Goal: Browse casually: Explore the website without a specific task or goal

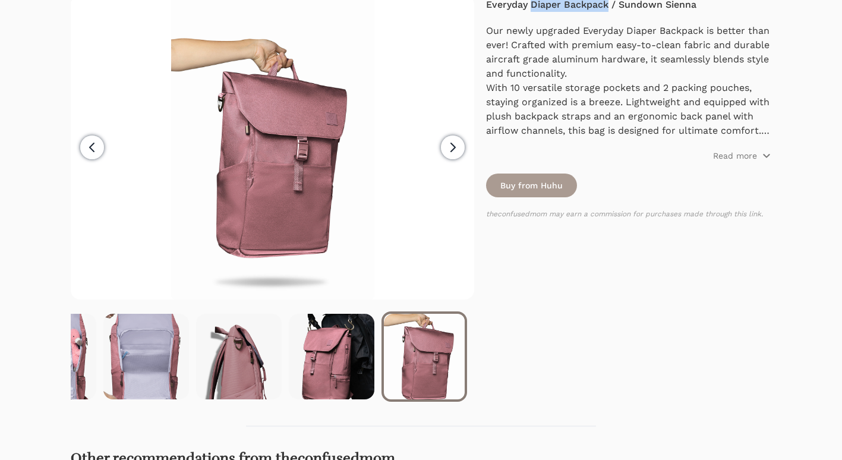
scroll to position [119, 0]
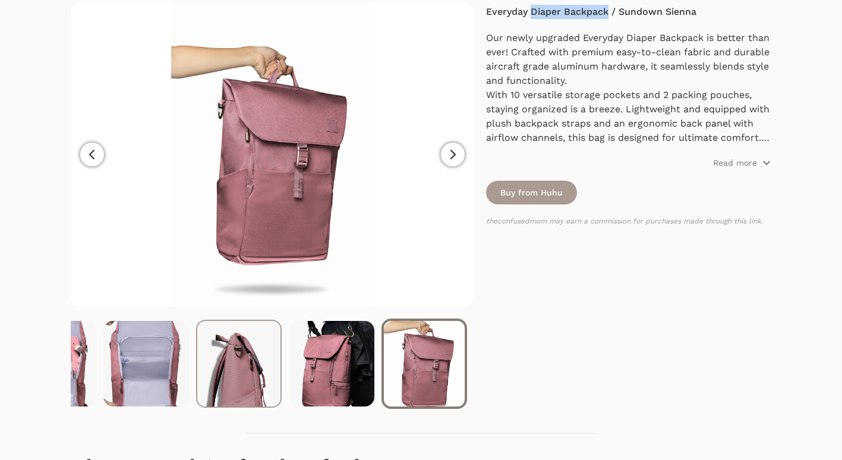
click at [238, 370] on img at bounding box center [238, 364] width 83 height 86
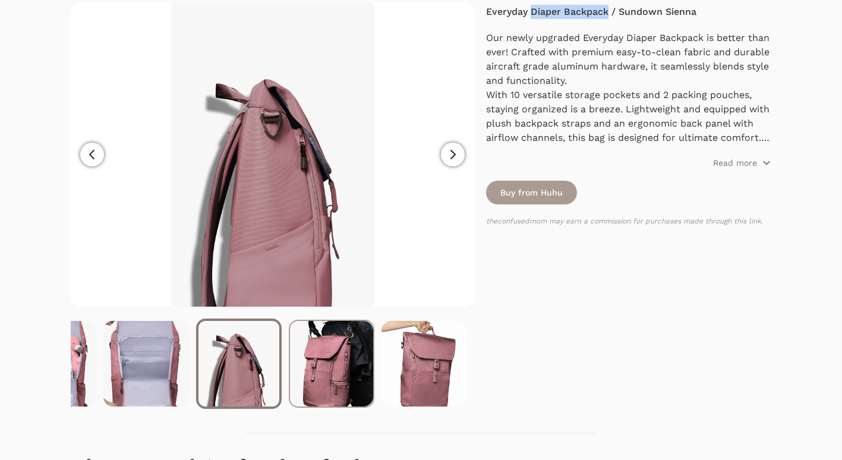
click at [342, 371] on img at bounding box center [331, 364] width 83 height 86
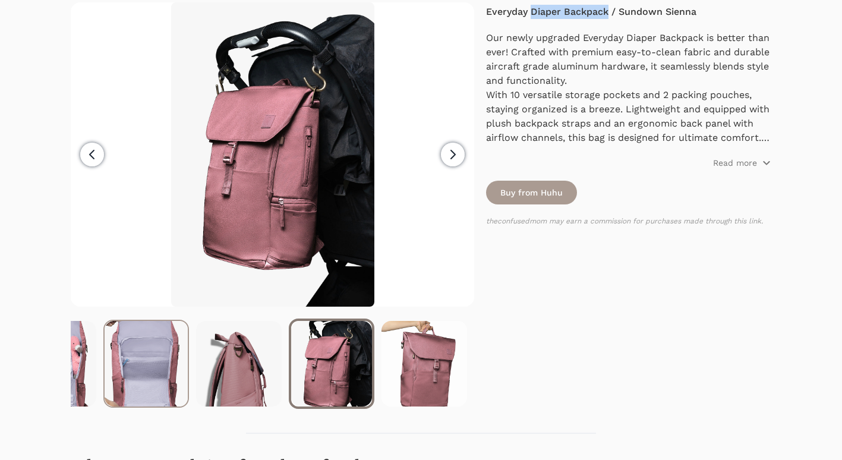
click at [143, 357] on img at bounding box center [146, 364] width 83 height 86
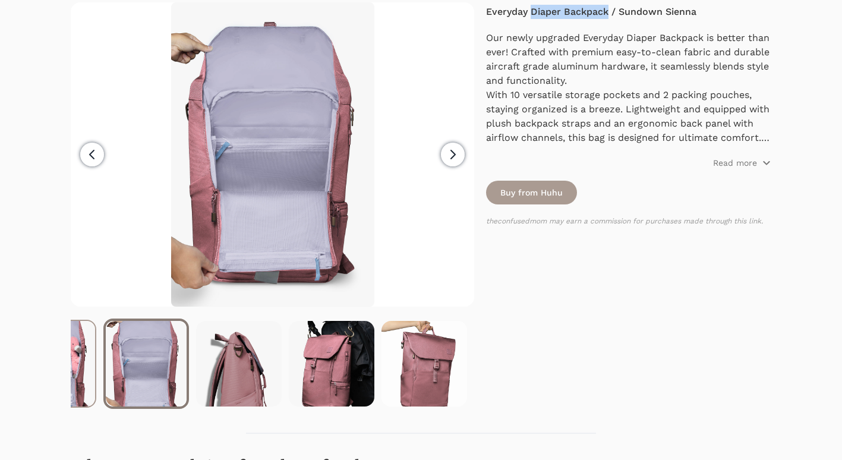
click at [77, 348] on img at bounding box center [53, 364] width 83 height 86
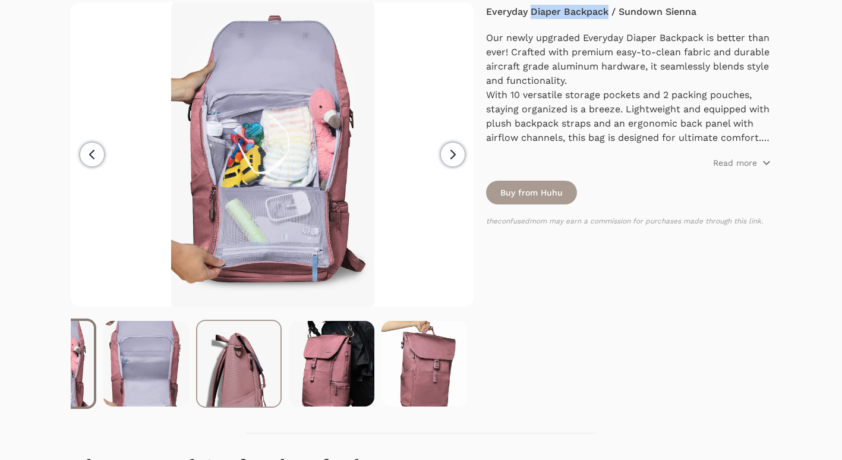
click at [232, 352] on img at bounding box center [238, 364] width 83 height 86
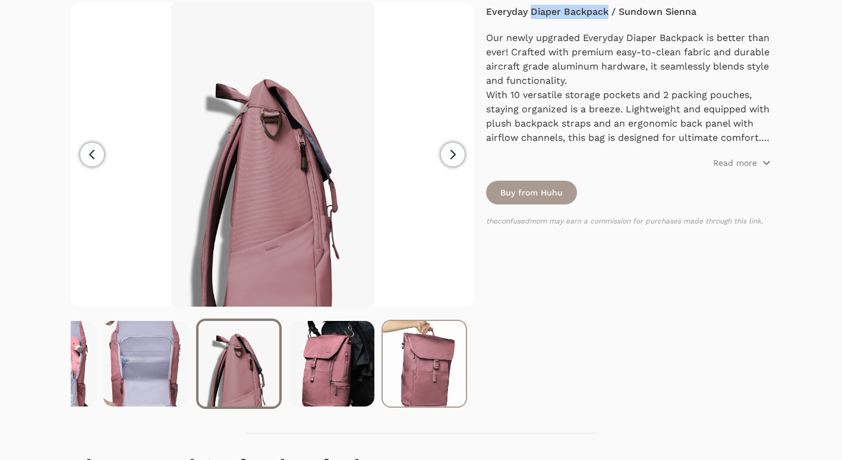
click at [425, 351] on img at bounding box center [424, 364] width 83 height 86
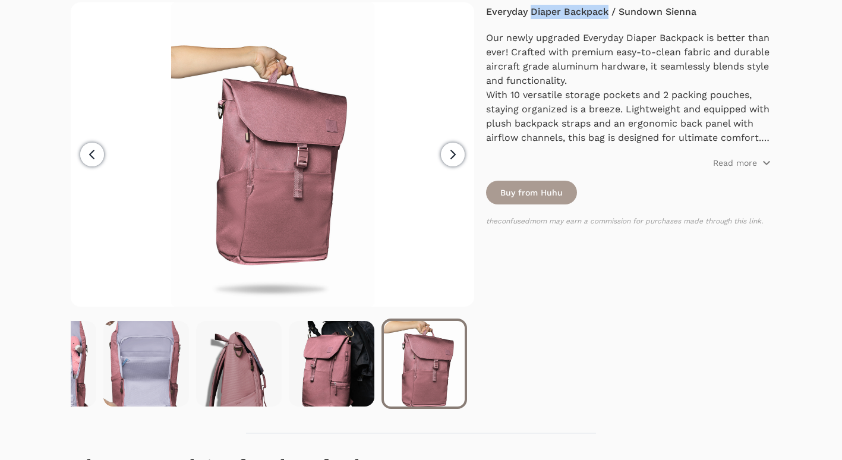
click at [102, 161] on button "Previous" at bounding box center [92, 154] width 43 height 304
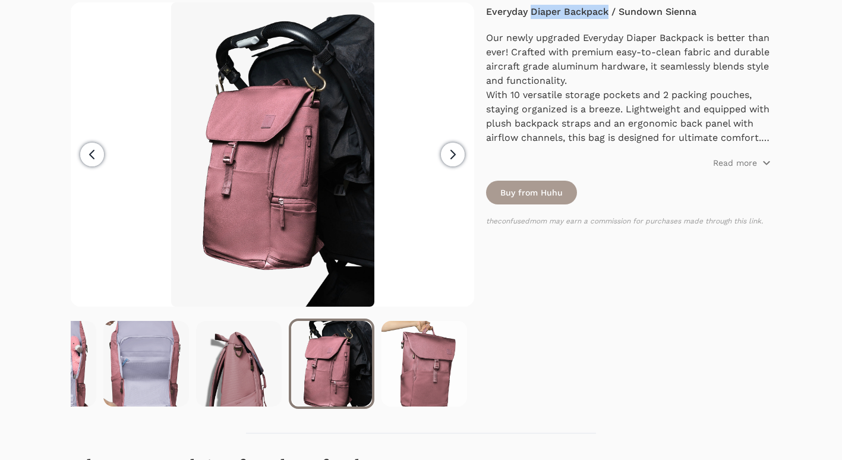
click at [102, 160] on span "Previous" at bounding box center [92, 155] width 24 height 24
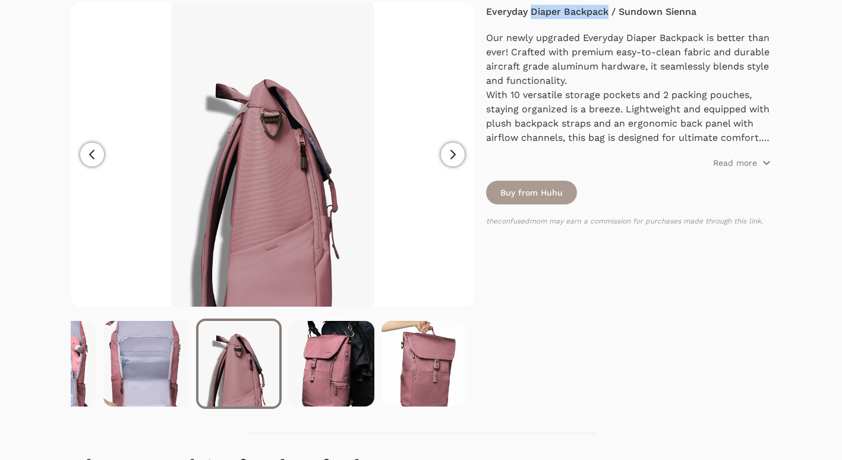
click at [102, 160] on span "Previous" at bounding box center [92, 155] width 24 height 24
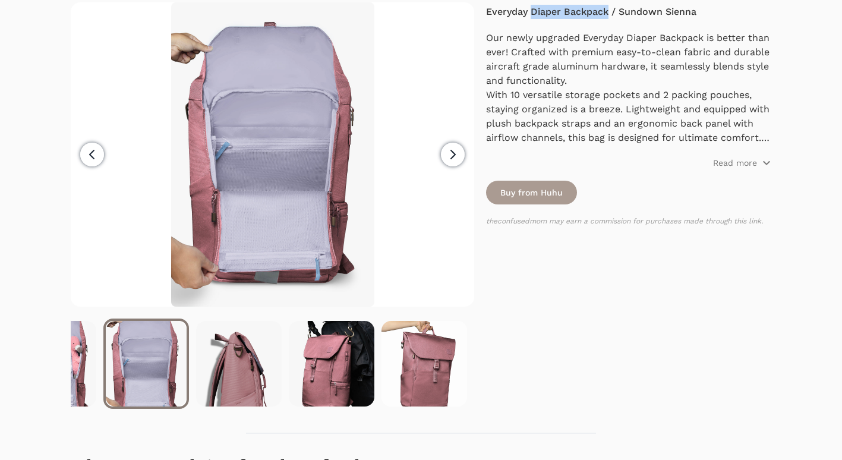
click at [102, 160] on span "Previous" at bounding box center [92, 155] width 24 height 24
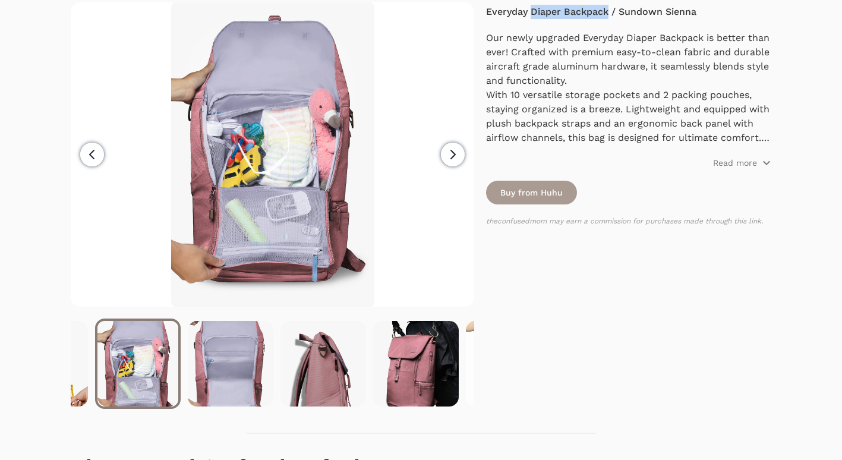
scroll to position [0, 894]
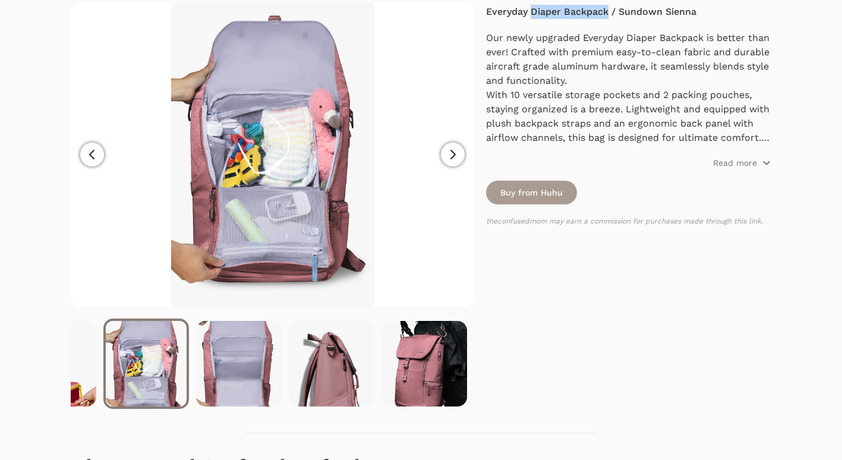
click at [102, 160] on span "Previous" at bounding box center [92, 155] width 24 height 24
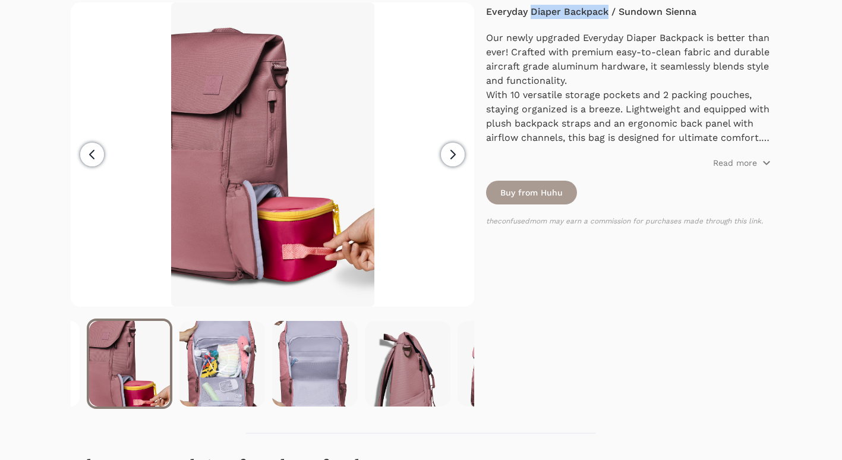
scroll to position [0, 802]
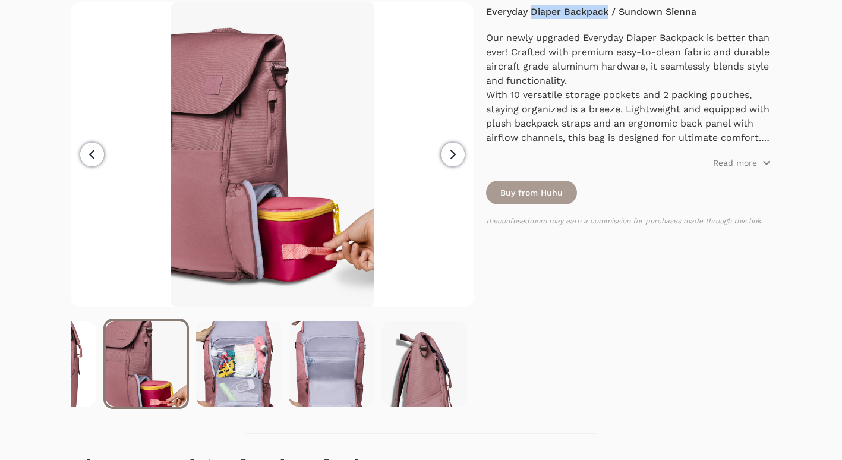
click at [102, 160] on span "Previous" at bounding box center [92, 155] width 24 height 24
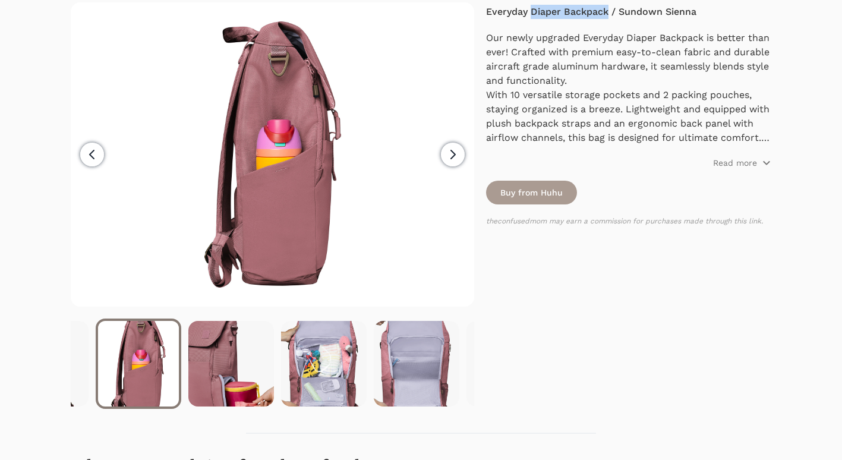
scroll to position [0, 709]
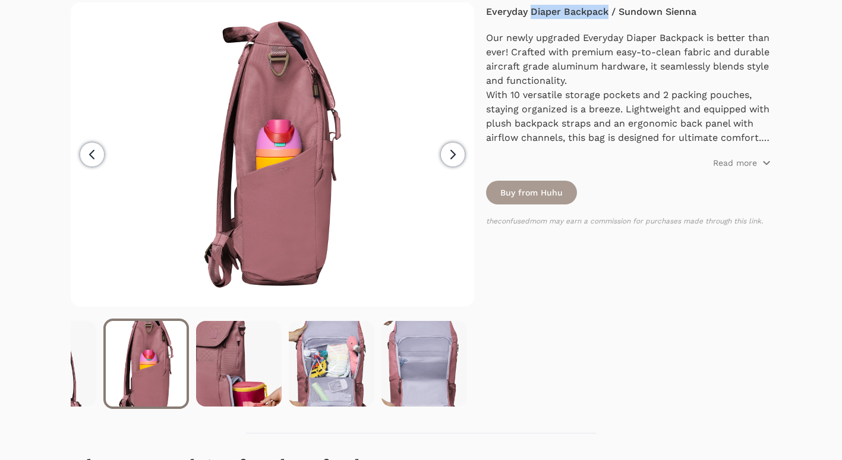
click at [102, 160] on span "Previous" at bounding box center [92, 155] width 24 height 24
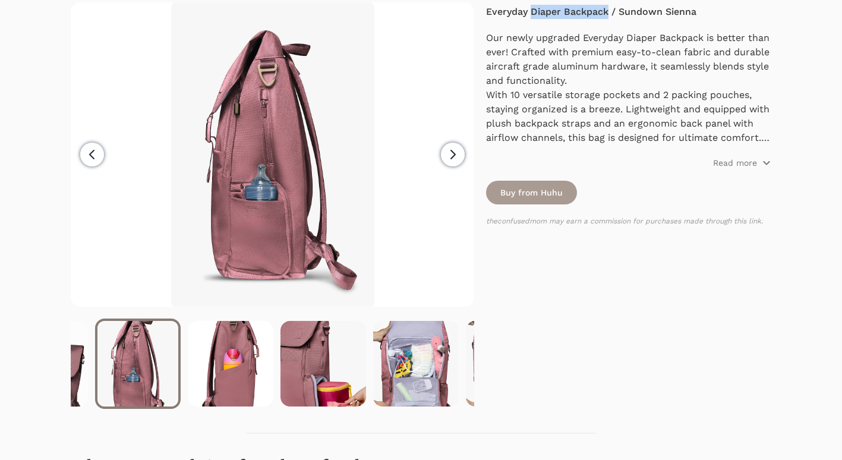
scroll to position [0, 616]
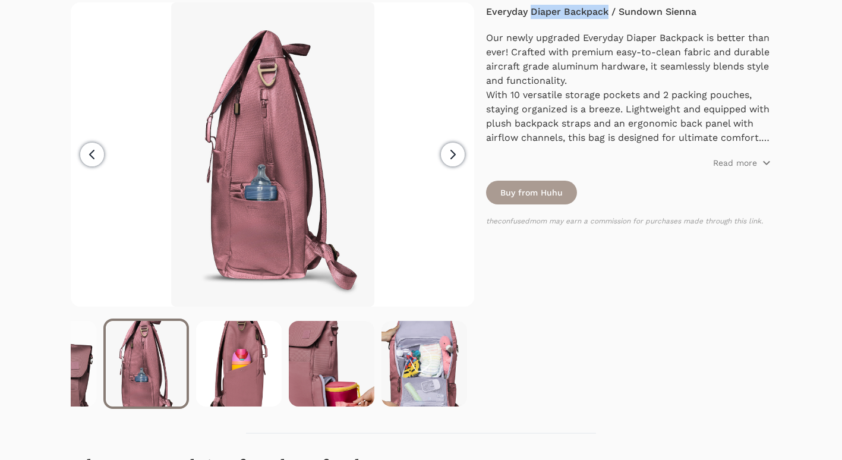
click at [102, 160] on span "Previous" at bounding box center [92, 155] width 24 height 24
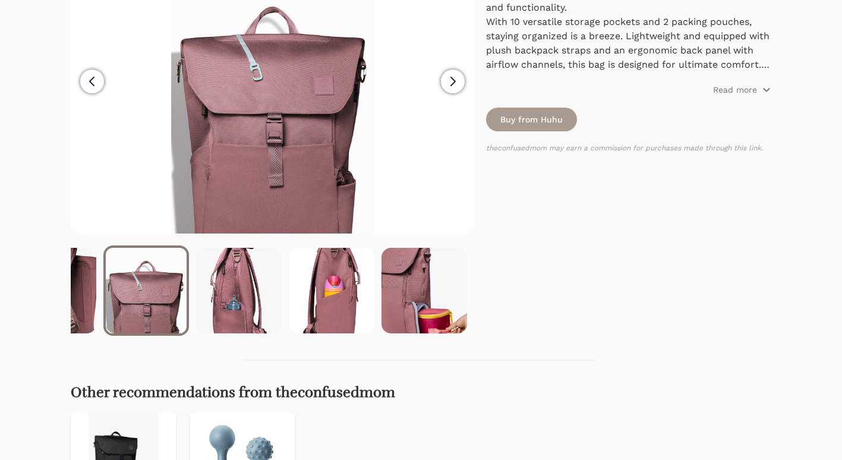
scroll to position [178, 0]
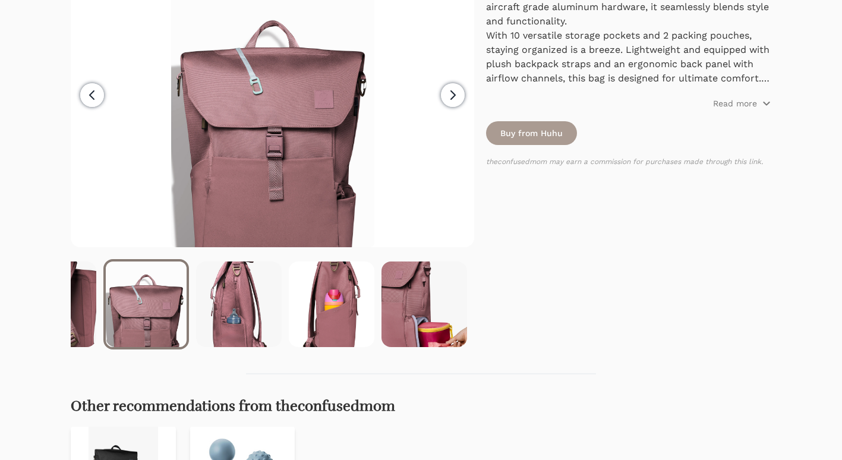
click at [93, 97] on icon "button" at bounding box center [92, 95] width 14 height 14
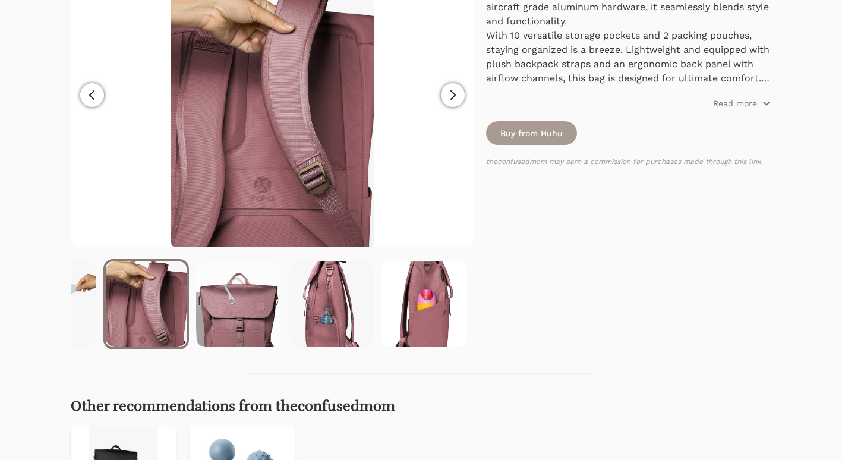
click at [93, 97] on icon "button" at bounding box center [92, 95] width 14 height 14
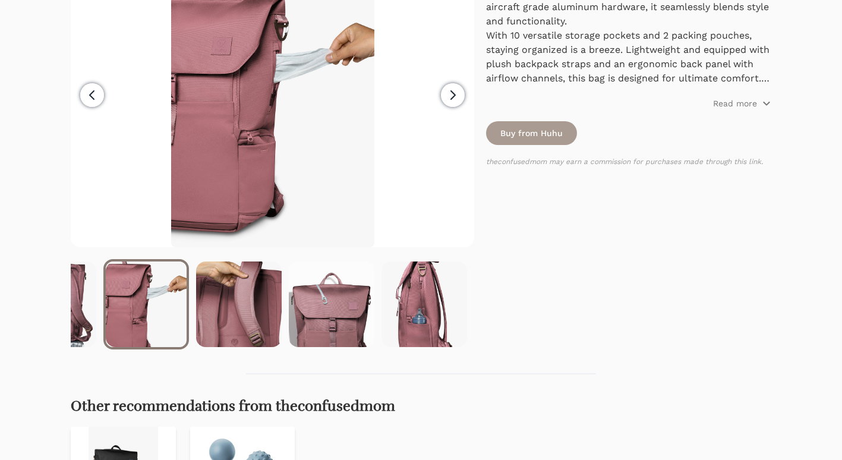
click at [93, 97] on icon "button" at bounding box center [92, 95] width 14 height 14
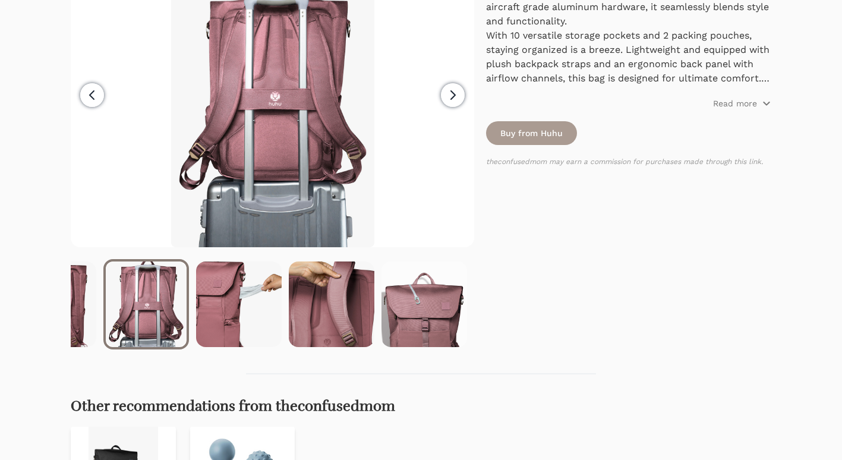
click at [93, 97] on icon "button" at bounding box center [92, 95] width 14 height 14
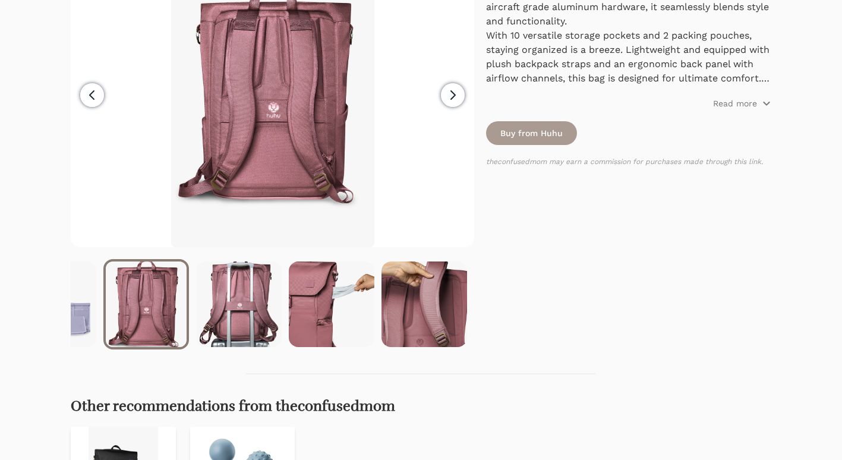
click at [93, 97] on icon "button" at bounding box center [92, 95] width 14 height 14
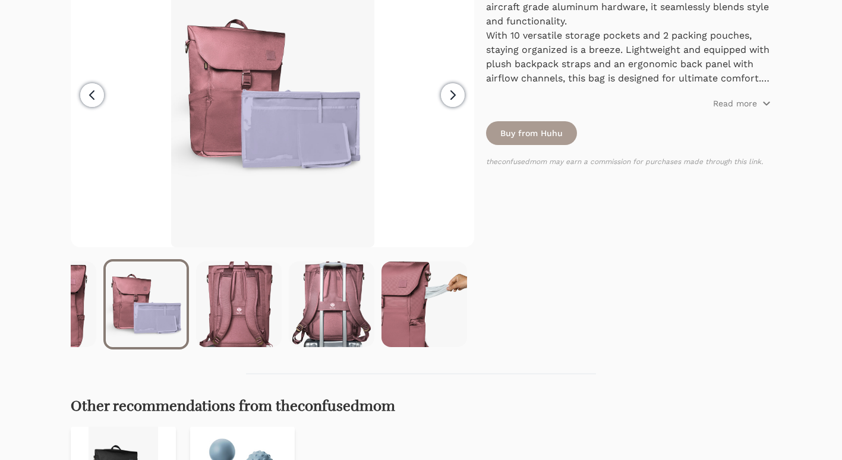
click at [93, 97] on icon "button" at bounding box center [92, 95] width 14 height 14
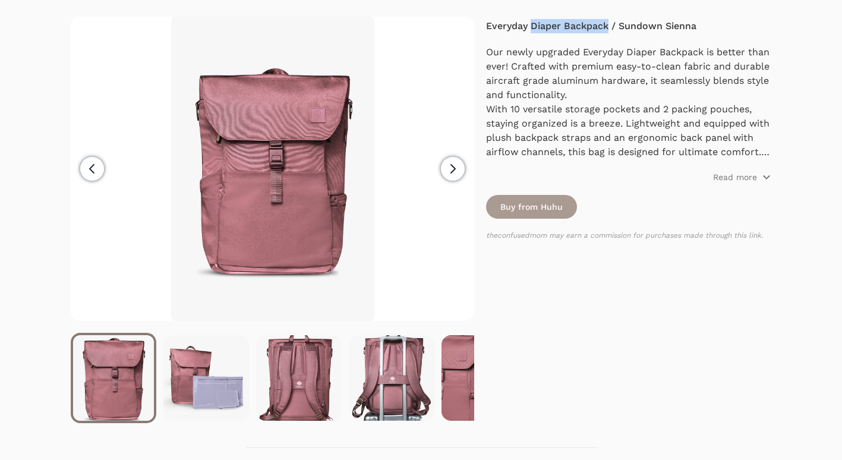
scroll to position [119, 0]
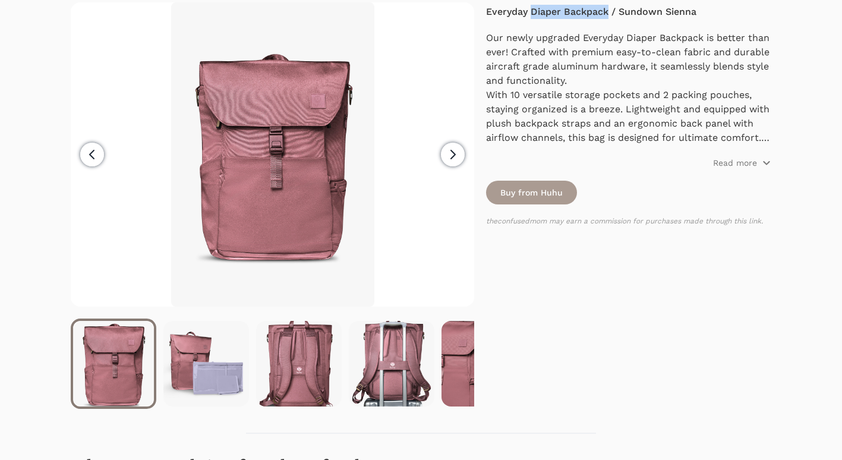
click at [89, 161] on icon "button" at bounding box center [92, 154] width 14 height 14
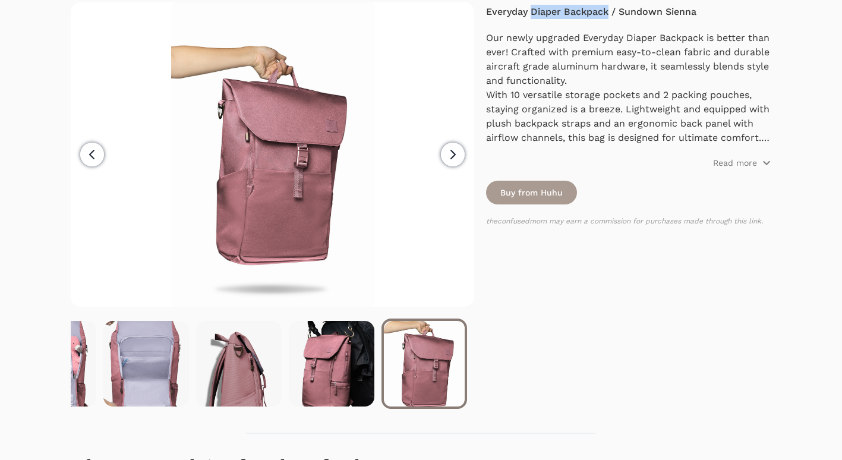
click at [89, 161] on icon "button" at bounding box center [92, 154] width 14 height 14
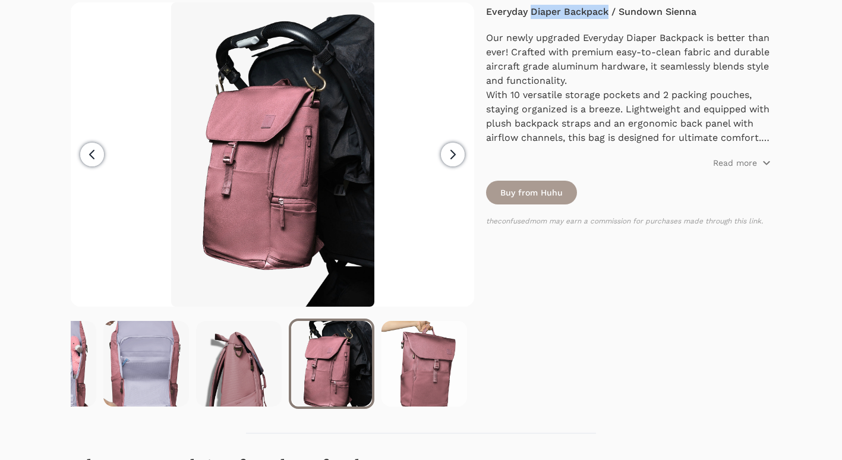
click at [89, 161] on icon "button" at bounding box center [92, 154] width 14 height 14
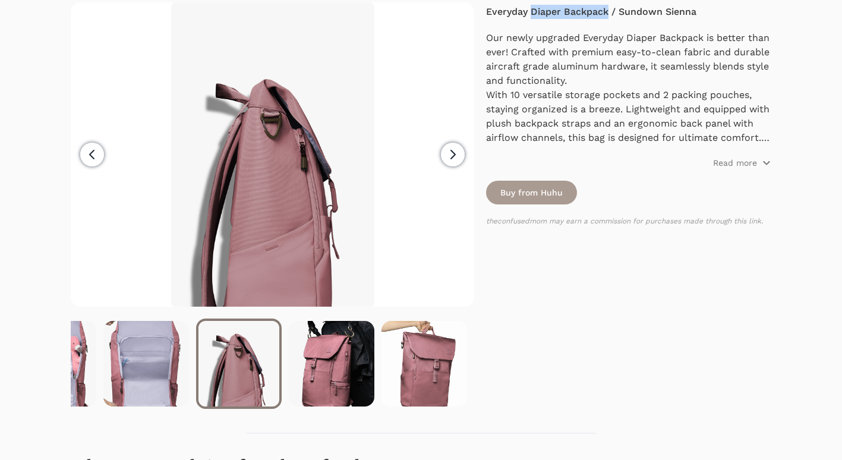
click at [89, 161] on icon "button" at bounding box center [92, 154] width 14 height 14
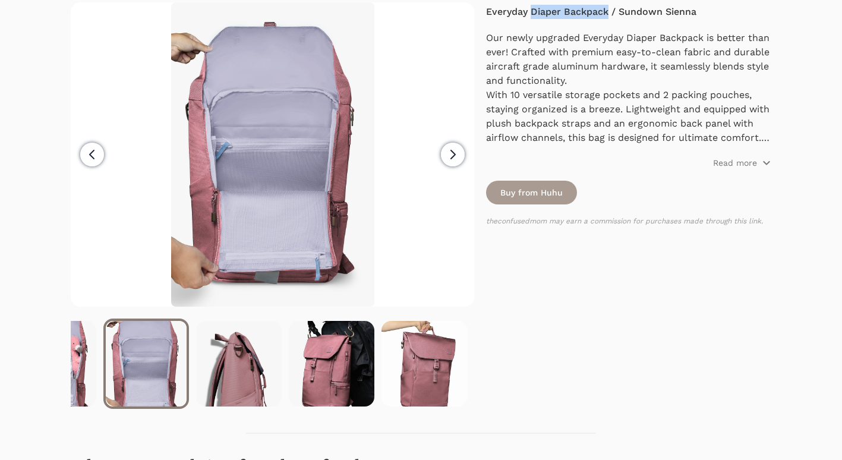
click at [446, 155] on icon "button" at bounding box center [453, 154] width 14 height 14
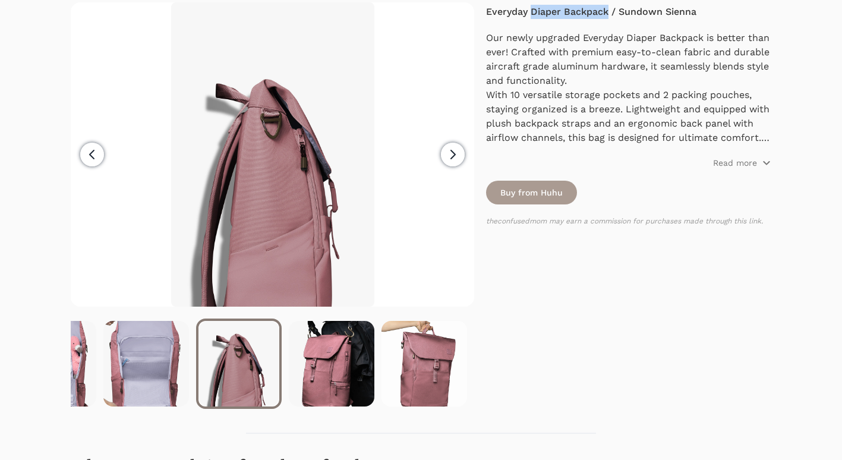
click at [446, 155] on icon "button" at bounding box center [453, 154] width 14 height 14
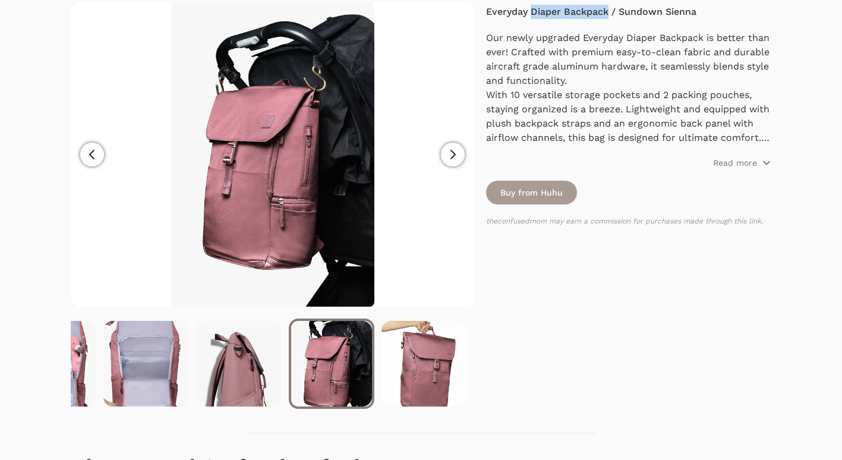
click at [446, 155] on icon "button" at bounding box center [453, 154] width 14 height 14
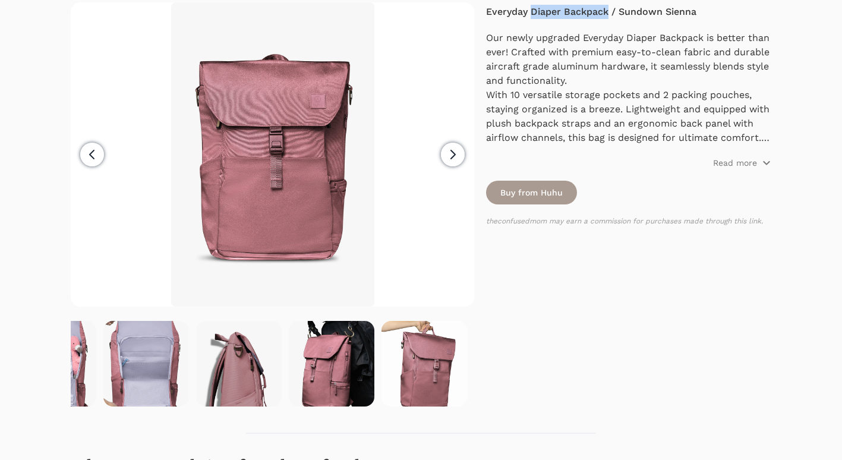
scroll to position [0, 0]
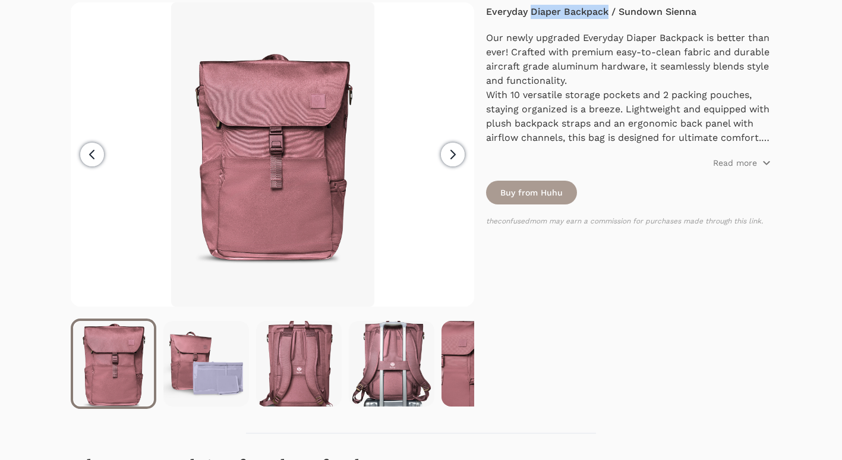
click at [446, 155] on icon "button" at bounding box center [453, 154] width 14 height 14
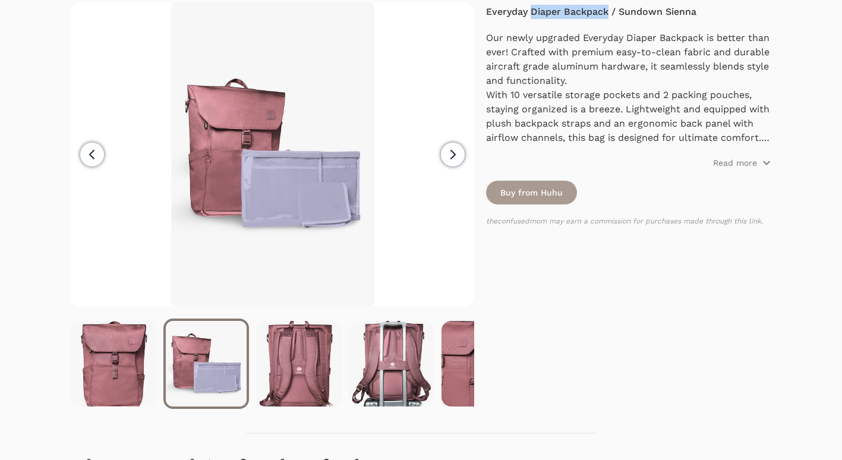
click at [83, 158] on span "Previous" at bounding box center [92, 155] width 24 height 24
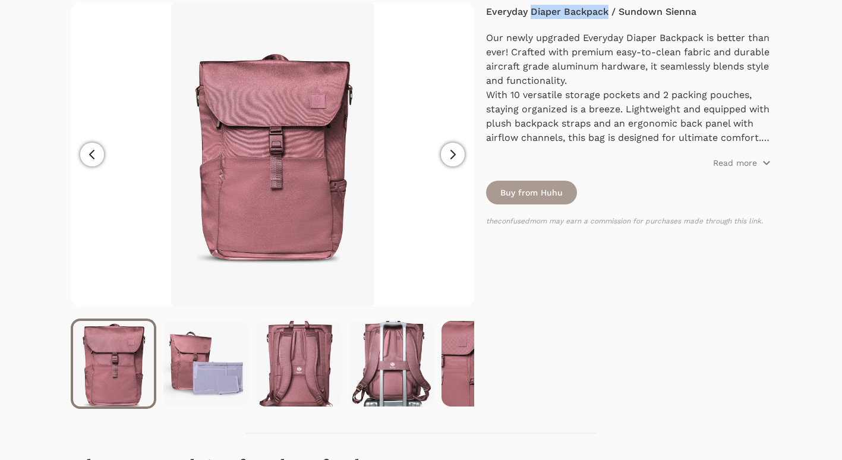
click at [92, 153] on icon "button" at bounding box center [92, 154] width 4 height 8
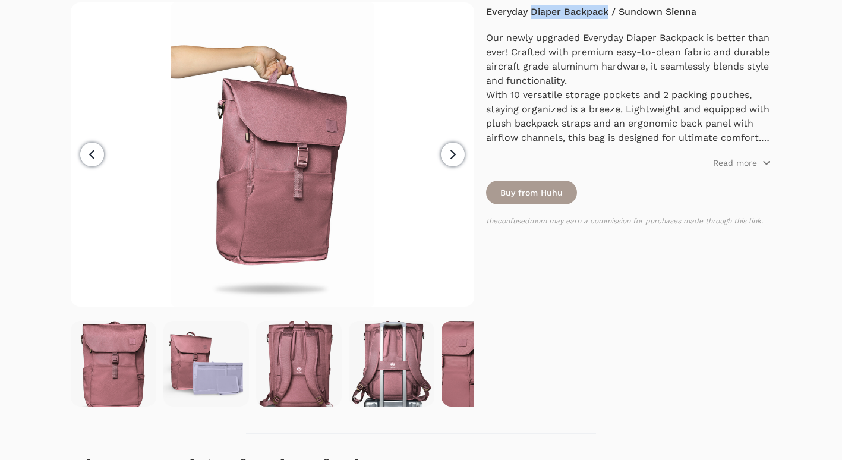
scroll to position [0, 987]
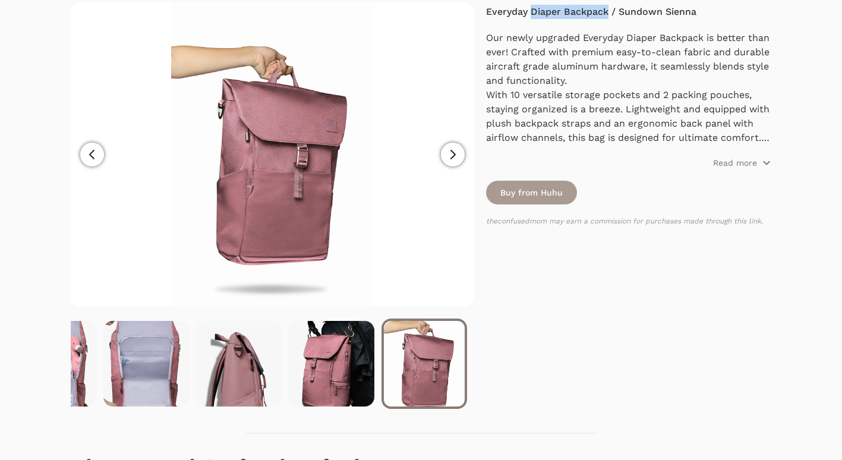
click at [92, 153] on icon "button" at bounding box center [92, 154] width 4 height 8
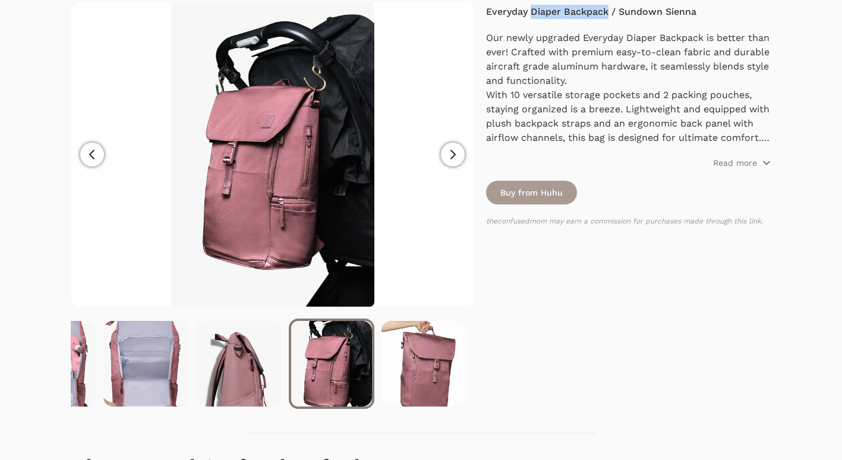
click at [92, 153] on icon "button" at bounding box center [92, 154] width 4 height 8
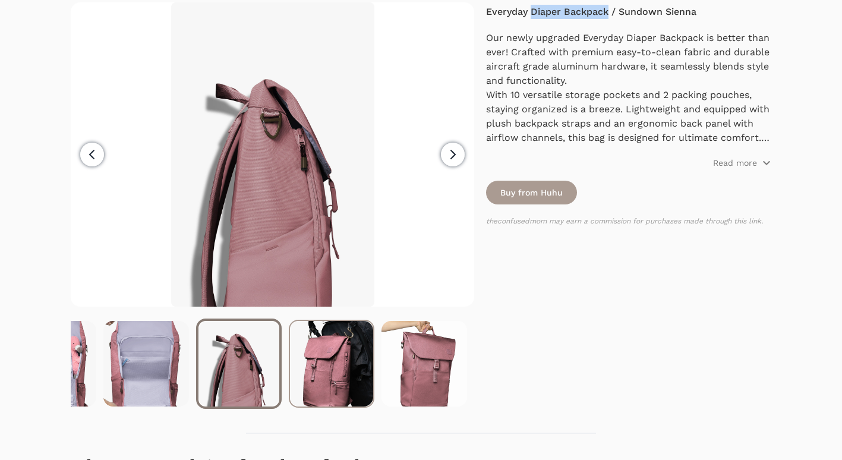
click at [314, 377] on img at bounding box center [331, 364] width 83 height 86
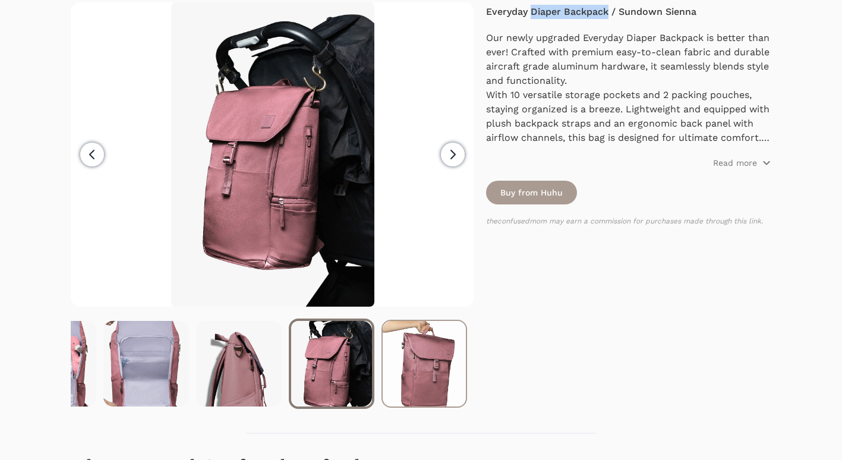
click at [426, 372] on img at bounding box center [424, 364] width 83 height 86
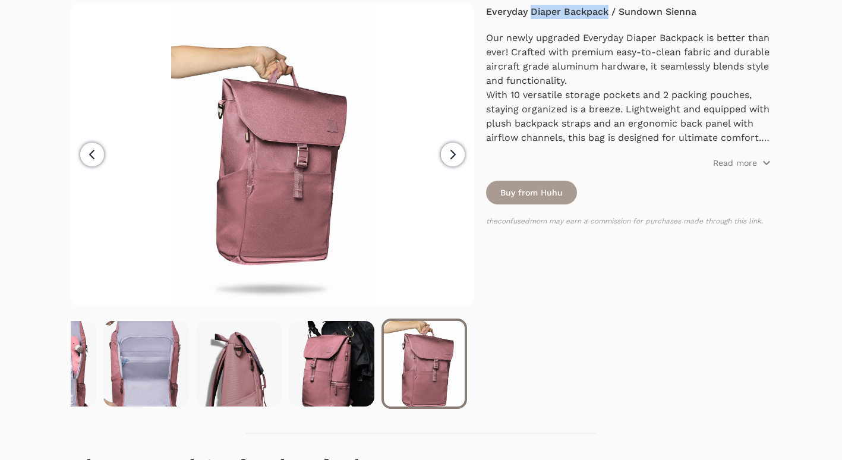
click at [452, 152] on icon "button" at bounding box center [453, 154] width 14 height 14
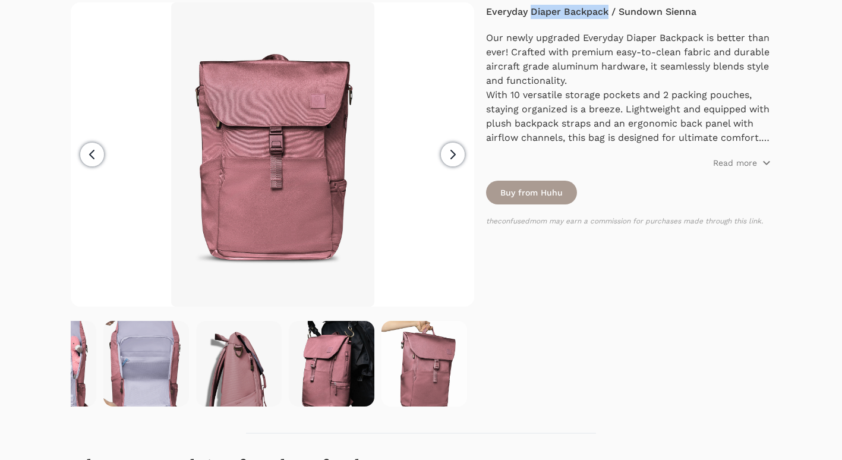
scroll to position [0, 0]
